Goal: Information Seeking & Learning: Learn about a topic

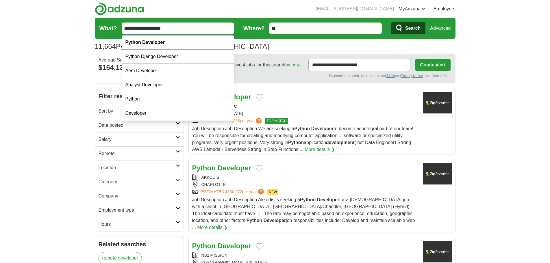
drag, startPoint x: 152, startPoint y: 28, endPoint x: 3, endPoint y: 29, distance: 149.2
type input "******"
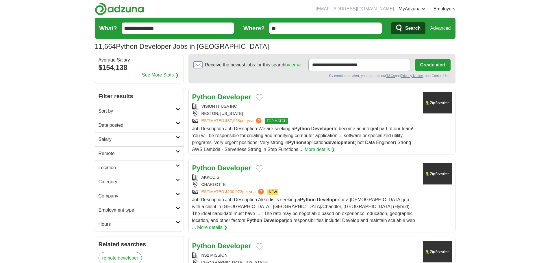
click at [177, 31] on input "**********" at bounding box center [178, 29] width 113 height 12
type input "**********"
click at [391, 22] on button "Search" at bounding box center [408, 28] width 34 height 12
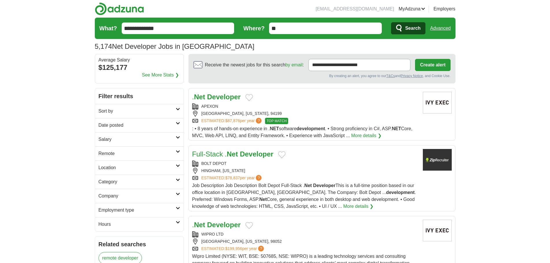
click at [446, 27] on link "Advanced" at bounding box center [440, 29] width 21 height 12
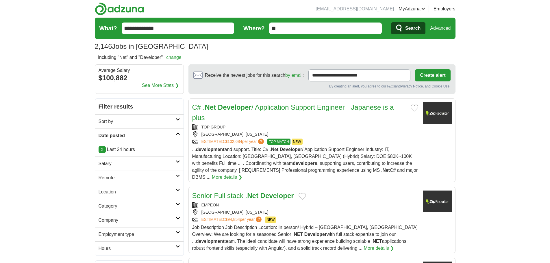
click at [144, 167] on h2 "Salary" at bounding box center [137, 163] width 77 height 7
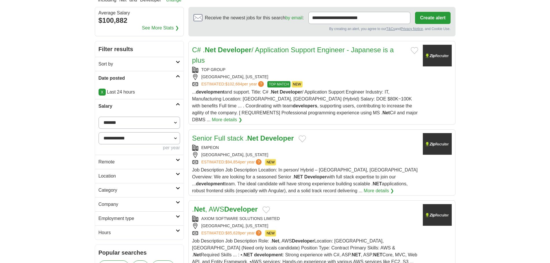
scroll to position [58, 0]
click at [140, 159] on h2 "Remote" at bounding box center [137, 161] width 77 height 7
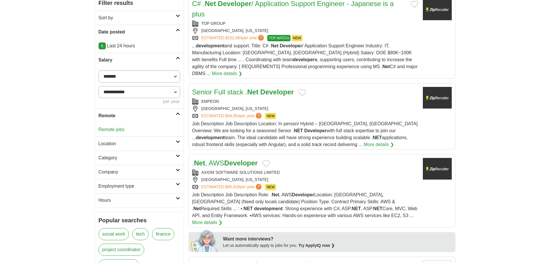
scroll to position [116, 0]
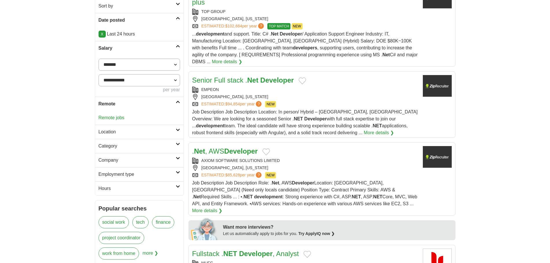
click at [135, 132] on h2 "Location" at bounding box center [137, 132] width 77 height 7
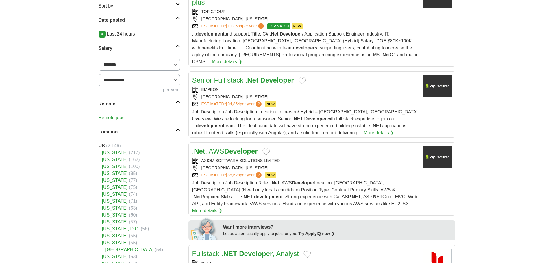
click at [140, 132] on h2 "Location" at bounding box center [137, 132] width 77 height 7
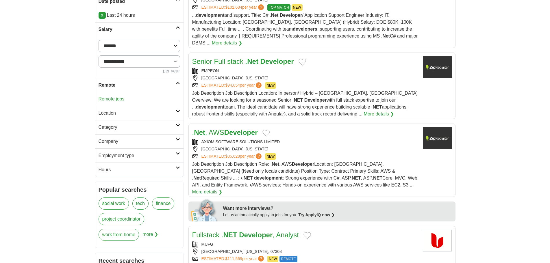
scroll to position [145, 0]
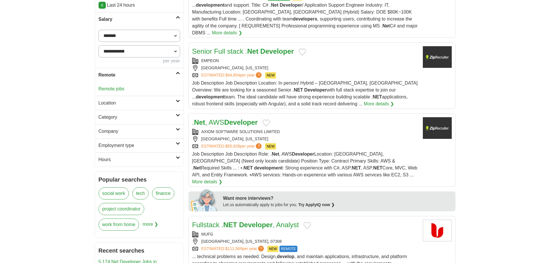
click at [131, 119] on h2 "Category" at bounding box center [137, 117] width 77 height 7
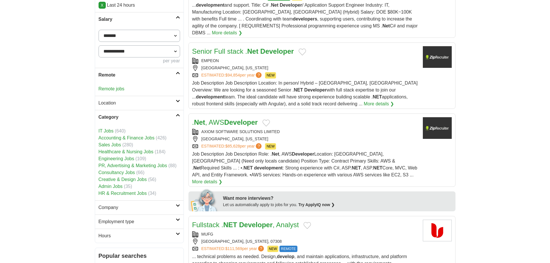
click at [140, 120] on h2 "Category" at bounding box center [137, 117] width 77 height 7
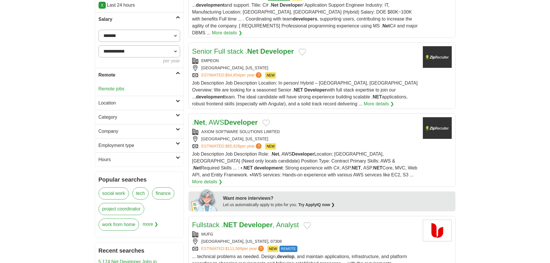
click at [143, 136] on link "Company" at bounding box center [139, 131] width 88 height 14
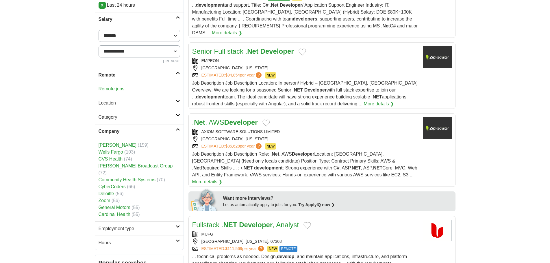
click at [145, 135] on link "Company" at bounding box center [139, 131] width 88 height 14
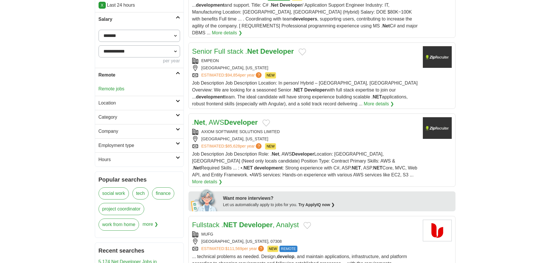
click at [146, 151] on link "Employment type" at bounding box center [139, 145] width 88 height 14
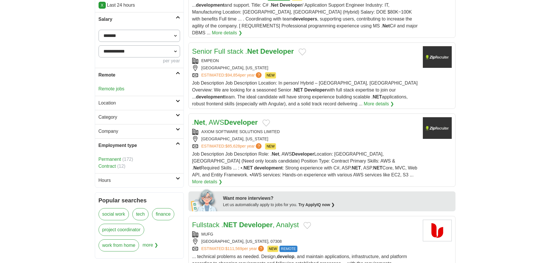
click at [146, 151] on link "Employment type" at bounding box center [139, 145] width 88 height 14
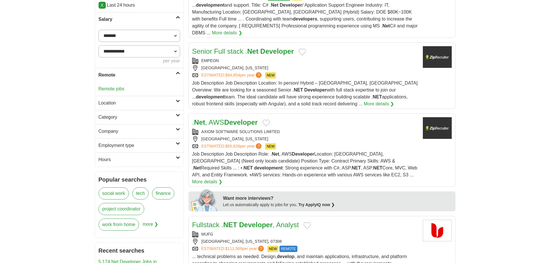
click at [140, 164] on link "Hours" at bounding box center [139, 160] width 88 height 14
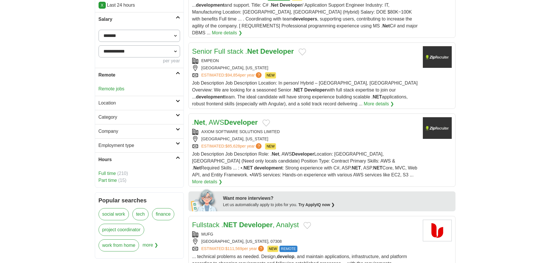
click at [140, 164] on link "Hours" at bounding box center [139, 160] width 88 height 14
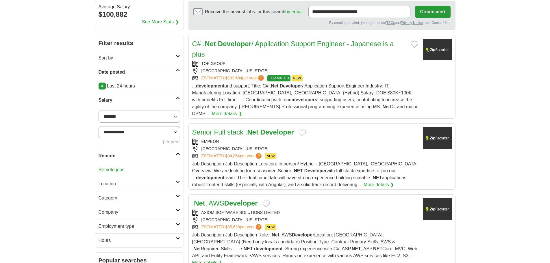
scroll to position [29, 0]
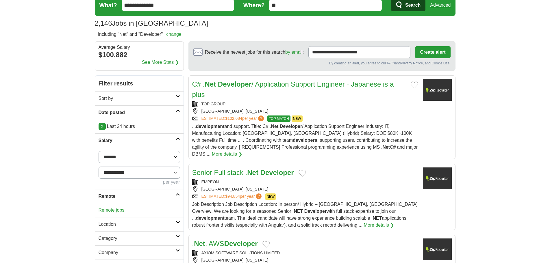
scroll to position [0, 0]
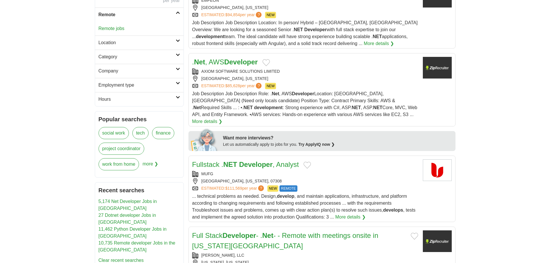
scroll to position [260, 0]
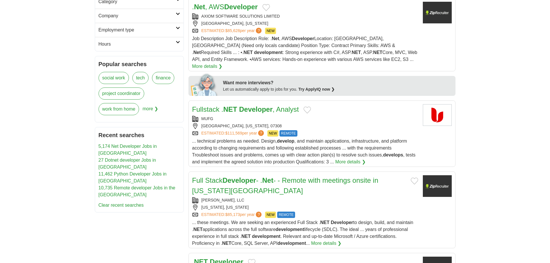
click at [306, 107] on button "Add to favorite jobs" at bounding box center [308, 110] width 8 height 7
click at [332, 123] on div "JERSEY CITY, NEW JERSEY, 07308" at bounding box center [305, 126] width 226 height 6
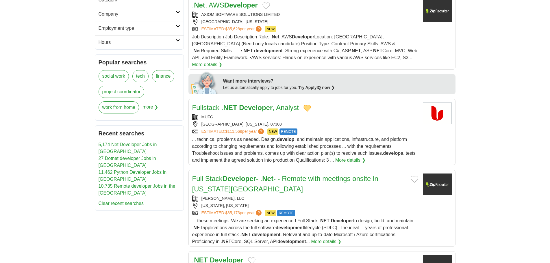
scroll to position [318, 0]
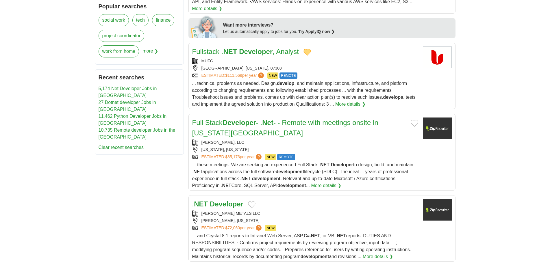
click at [411, 120] on button "Add to favorite jobs" at bounding box center [415, 123] width 8 height 7
click at [347, 140] on div "BOOKER DIMAIO, LLC" at bounding box center [305, 143] width 226 height 6
click at [412, 120] on button "Add to favorite jobs" at bounding box center [415, 123] width 8 height 7
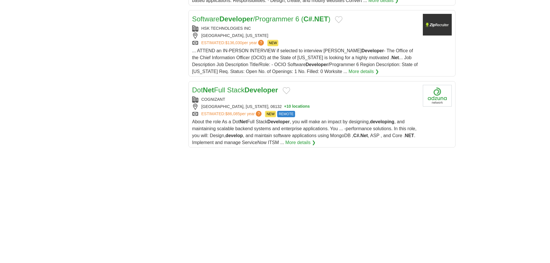
scroll to position [752, 0]
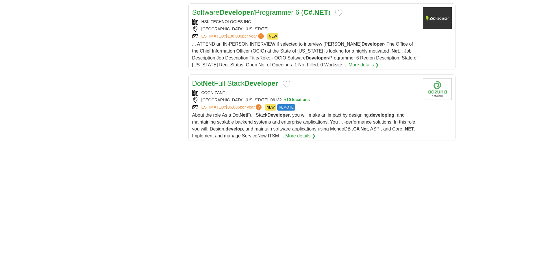
click at [290, 81] on button "Add to favorite jobs" at bounding box center [287, 84] width 8 height 7
click at [358, 113] on span "About the role As a Dot Net Full Stack Developer , you will make an impact by d…" at bounding box center [304, 126] width 224 height 26
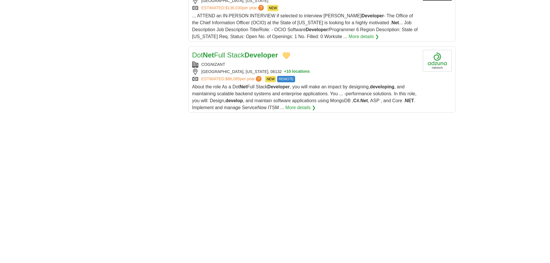
scroll to position [781, 0]
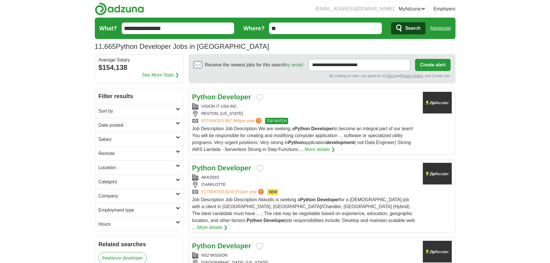
drag, startPoint x: 49, startPoint y: 12, endPoint x: -14, endPoint y: -2, distance: 64.3
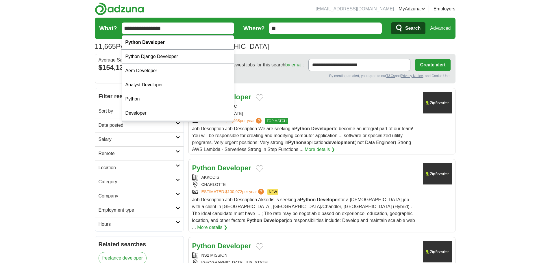
type input "**********"
click at [391, 22] on button "Search" at bounding box center [408, 28] width 34 height 12
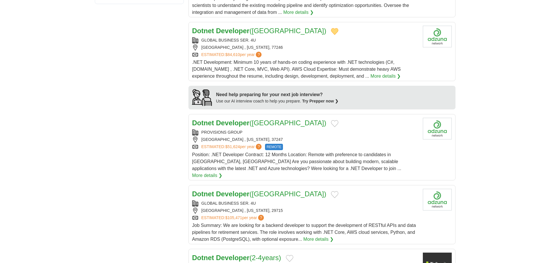
scroll to position [463, 0]
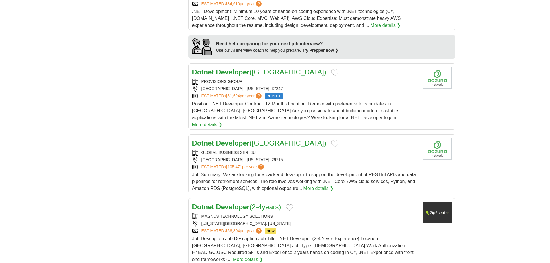
click at [331, 69] on button "Add to favorite jobs" at bounding box center [335, 72] width 8 height 7
click at [336, 86] on div "[GEOGRAPHIC_DATA] , [US_STATE], 37247" at bounding box center [305, 89] width 226 height 6
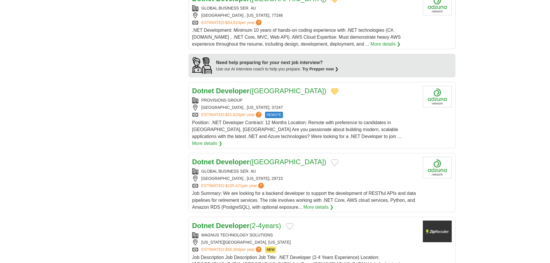
scroll to position [434, 0]
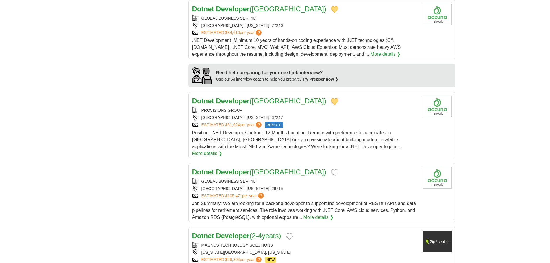
click at [296, 167] on div "Dotnet Developer ([GEOGRAPHIC_DATA])" at bounding box center [305, 172] width 226 height 10
click at [331, 169] on button "Add to favorite jobs" at bounding box center [335, 172] width 8 height 7
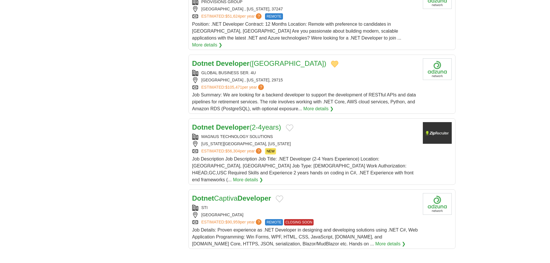
scroll to position [549, 0]
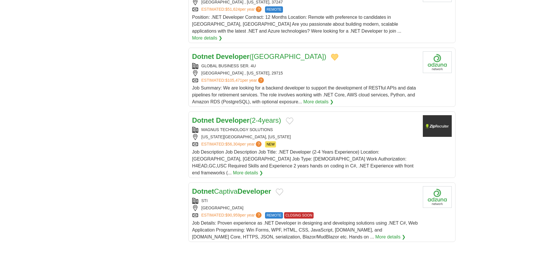
click at [310, 127] on div "MAGNUS TECHNOLOGY SOLUTIONS" at bounding box center [305, 130] width 226 height 6
click at [290, 118] on button "Add to favorite jobs" at bounding box center [290, 121] width 8 height 7
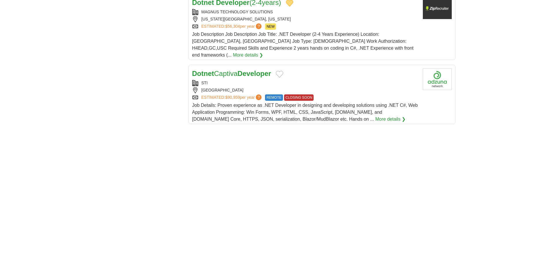
scroll to position [665, 0]
